Goal: Use online tool/utility

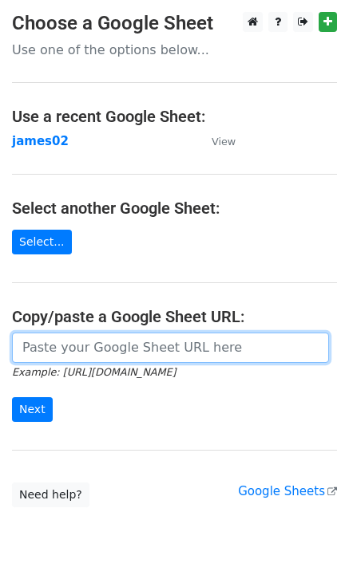
click at [36, 349] on input "url" at bounding box center [170, 348] width 317 height 30
paste input "[URL][DOMAIN_NAME]"
type input "[URL][DOMAIN_NAME]"
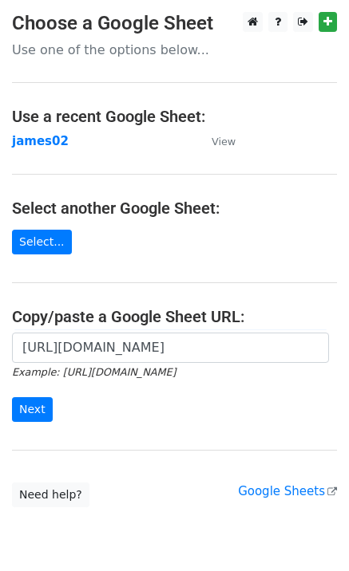
scroll to position [0, 0]
click at [26, 406] on input "Next" at bounding box center [32, 409] width 41 height 25
